Goal: Ask a question

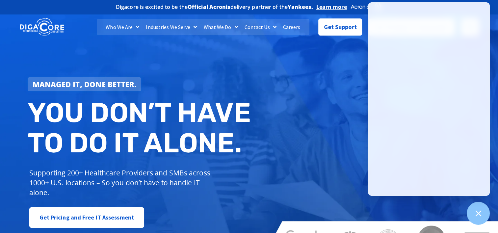
click at [201, 59] on div "Managed IT, done better. You don’t have to do IT alone. Supporting 200+ Healthc…" at bounding box center [249, 134] width 498 height 247
click at [316, 21] on div "Get Support" at bounding box center [337, 26] width 56 height 17
click at [328, 27] on span "Get Support" at bounding box center [340, 24] width 33 height 13
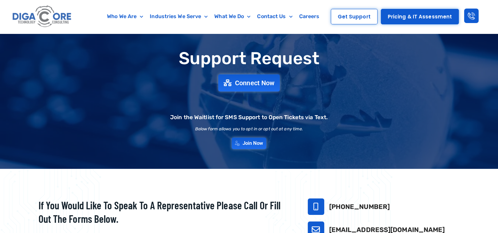
scroll to position [33, 0]
